Goal: Task Accomplishment & Management: Use online tool/utility

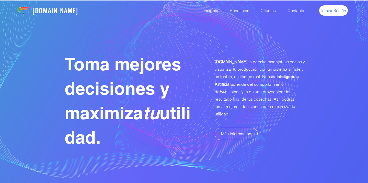
click at [330, 10] on span "Iniciar Sesión" at bounding box center [333, 11] width 25 height 6
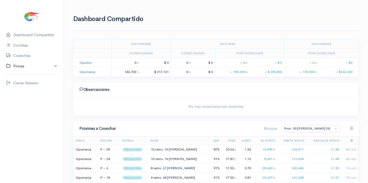
click at [16, 64] on link "Fincas" at bounding box center [32, 66] width 64 height 10
click at [23, 84] on div "Opumarsa" at bounding box center [22, 86] width 18 height 6
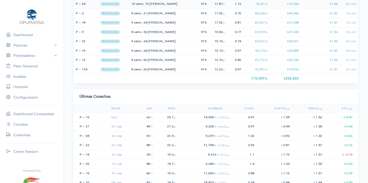
scroll to position [393, 0]
click at [229, 115] on span "2,333/ Ha" at bounding box center [224, 117] width 12 height 4
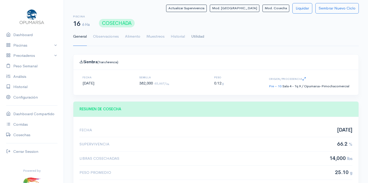
click at [198, 35] on link "Utilidad" at bounding box center [197, 36] width 13 height 18
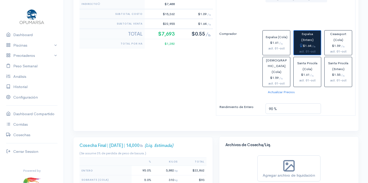
scroll to position [276, 0]
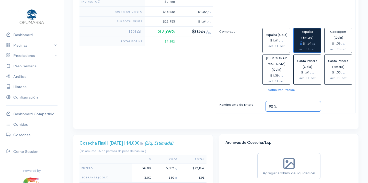
click at [282, 101] on input "90 %" at bounding box center [293, 106] width 55 height 10
type input "93 %"
click at [337, 101] on div "93 %" at bounding box center [309, 106] width 93 height 10
